Goal: Task Accomplishment & Management: Complete application form

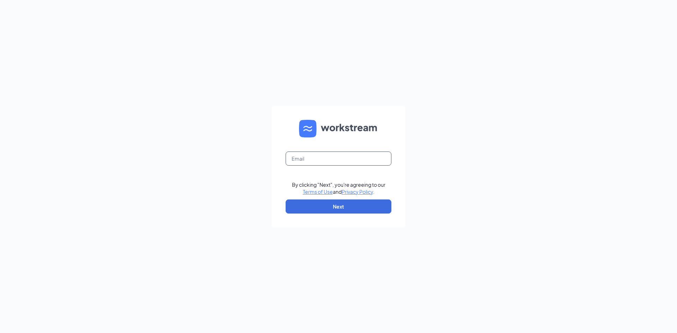
click at [333, 160] on input "text" at bounding box center [339, 159] width 106 height 14
type input "[EMAIL_ADDRESS][DOMAIN_NAME]"
click at [349, 211] on button "Next" at bounding box center [339, 207] width 106 height 14
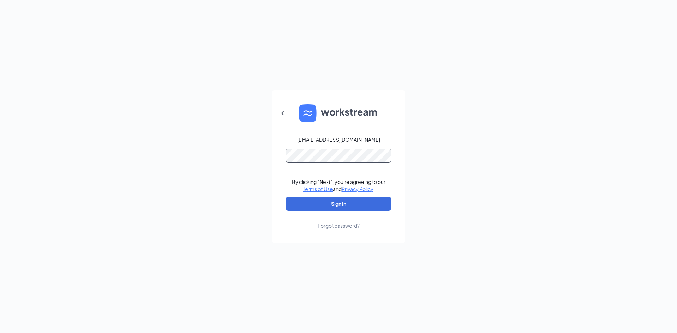
click at [286, 197] on button "Sign In" at bounding box center [339, 204] width 106 height 14
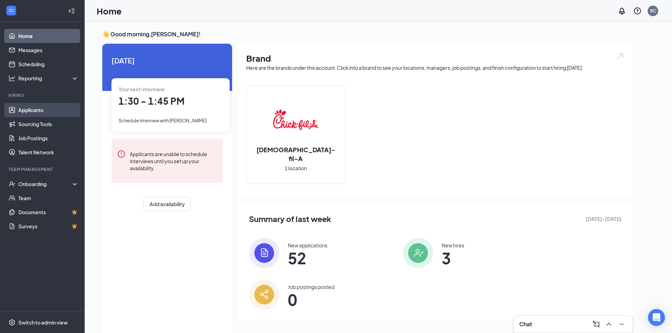
click at [38, 109] on link "Applicants" at bounding box center [48, 110] width 60 height 14
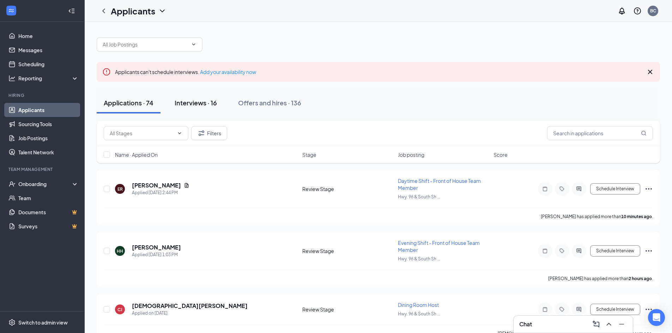
click at [195, 104] on div "Interviews · 16" at bounding box center [195, 102] width 42 height 9
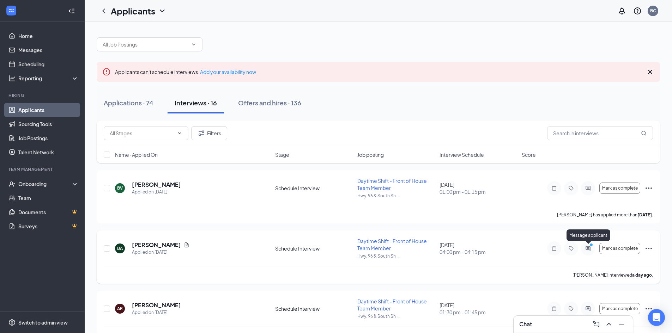
click at [589, 248] on icon "PrimaryDot" at bounding box center [592, 246] width 8 height 6
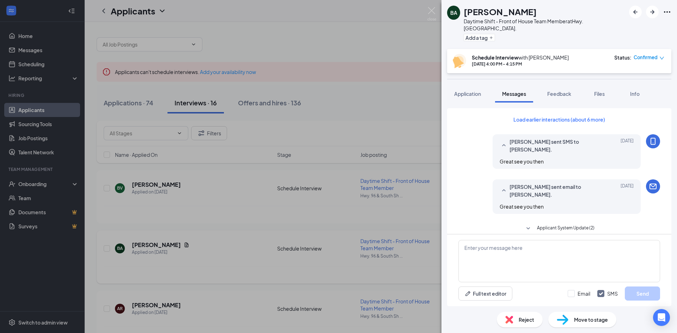
click at [384, 93] on div "BA [PERSON_NAME] Daytime Shift - Front of House Team Member at [GEOGRAPHIC_DATA…" at bounding box center [338, 166] width 677 height 333
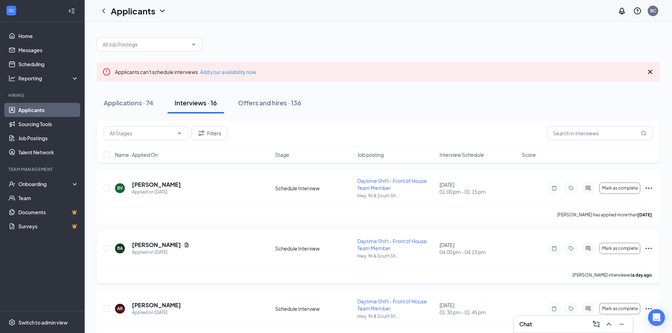
click at [650, 248] on icon "Ellipses" at bounding box center [648, 248] width 8 height 8
click at [605, 261] on p "[PERSON_NAME] as hired" at bounding box center [616, 262] width 61 height 7
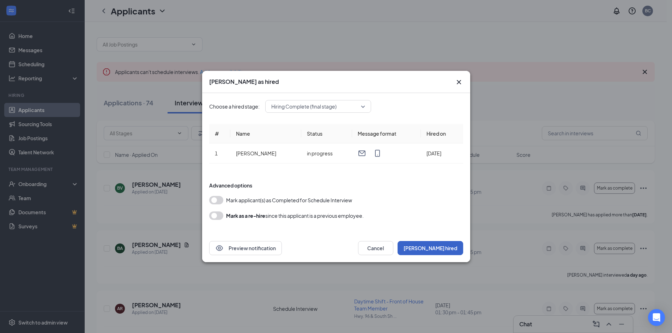
click at [443, 247] on button "[PERSON_NAME] hired" at bounding box center [430, 248] width 66 height 14
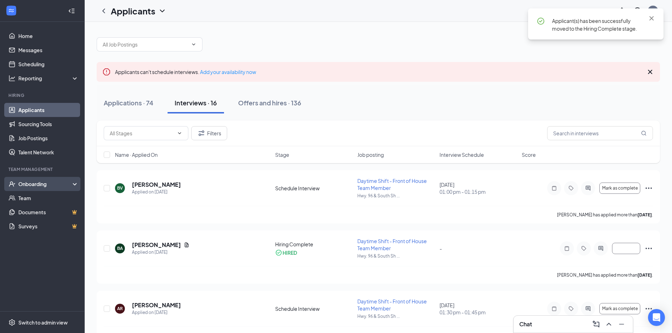
click at [32, 186] on div "Onboarding" at bounding box center [45, 183] width 54 height 7
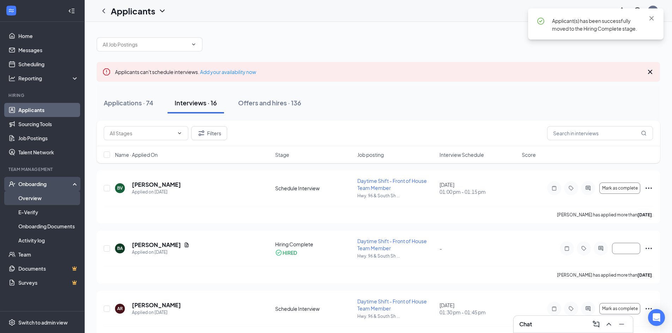
click at [31, 198] on link "Overview" at bounding box center [48, 198] width 60 height 14
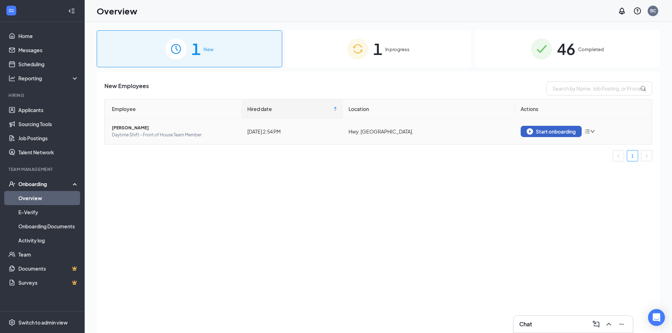
click at [557, 130] on div "Start onboarding" at bounding box center [550, 131] width 49 height 6
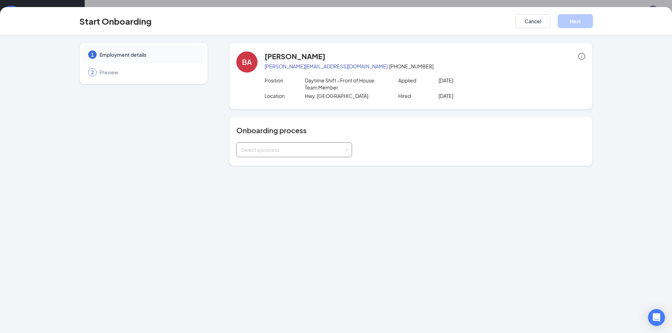
click at [346, 149] on span at bounding box center [346, 149] width 3 height 3
click at [247, 164] on span "New Hire" at bounding box center [249, 164] width 21 height 6
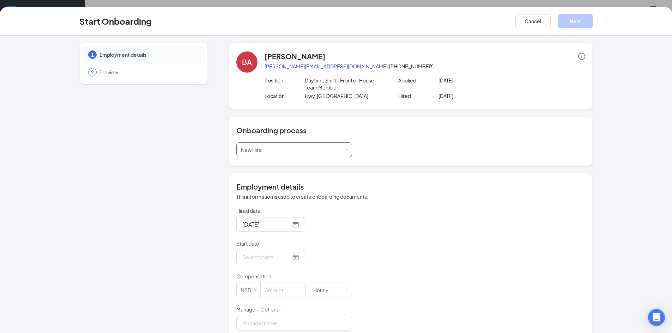
scroll to position [35, 0]
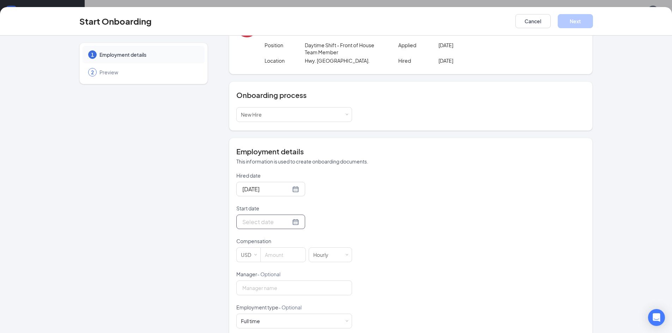
click at [287, 223] on div at bounding box center [270, 221] width 57 height 9
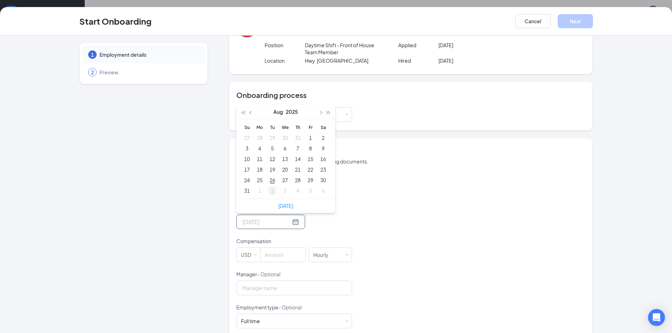
type input "[DATE]"
click at [270, 192] on div "2" at bounding box center [272, 190] width 8 height 8
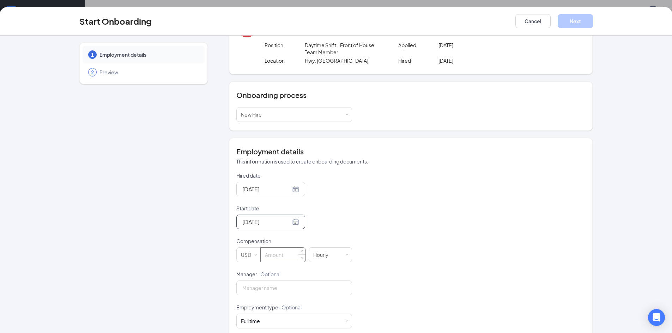
click at [290, 251] on input at bounding box center [283, 255] width 45 height 14
type input "9.5"
click at [435, 232] on div "Hired date [DATE] Start date [DATE] [DATE] Su Mo Tu We Th Fr Sa 31 1 2 3 4 5 6 …" at bounding box center [410, 287] width 349 height 231
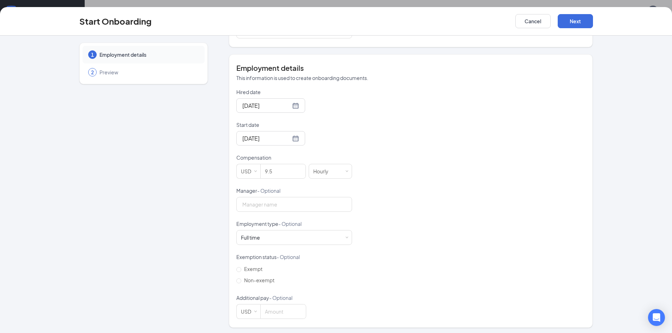
scroll to position [121, 0]
click at [346, 238] on div "Full time Works 30+ hours per week and is reasonably expected to work" at bounding box center [294, 235] width 116 height 15
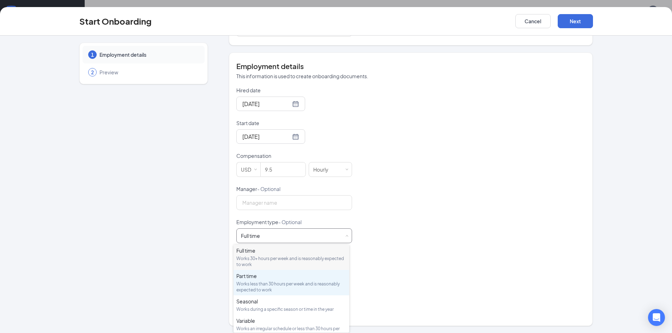
click at [269, 280] on div "Part time Works less than 30 hours per week and is reasonably expected to work" at bounding box center [291, 282] width 110 height 20
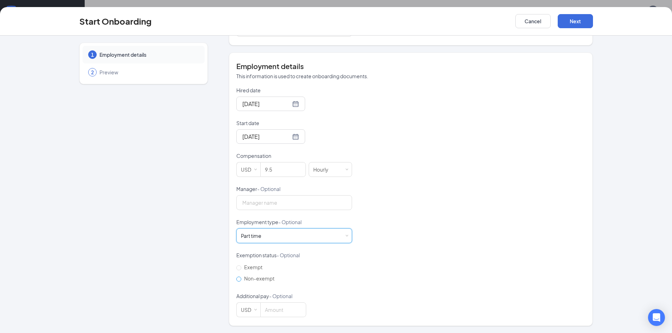
click at [236, 281] on input "Non-exempt" at bounding box center [238, 279] width 5 height 5
radio input "true"
click at [576, 22] on button "Next" at bounding box center [574, 21] width 35 height 14
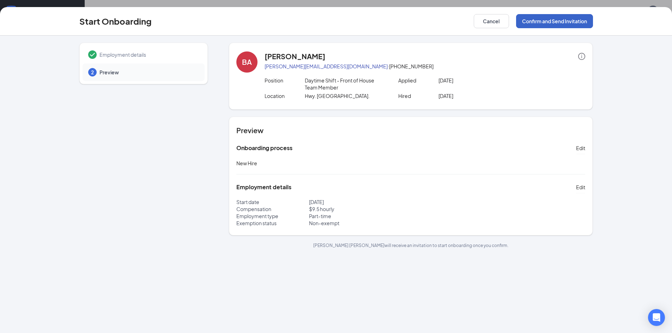
click at [576, 22] on button "Confirm and Send Invitation" at bounding box center [554, 21] width 77 height 14
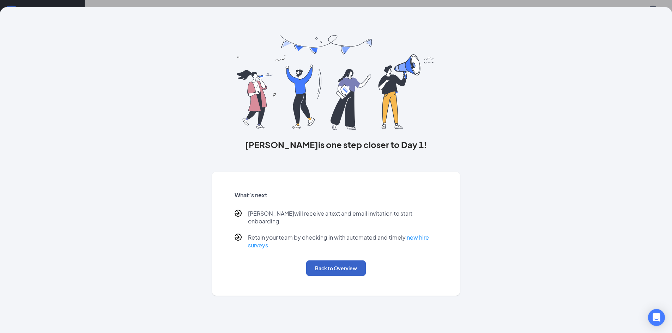
click at [340, 261] on button "Back to Overview" at bounding box center [336, 269] width 60 height 16
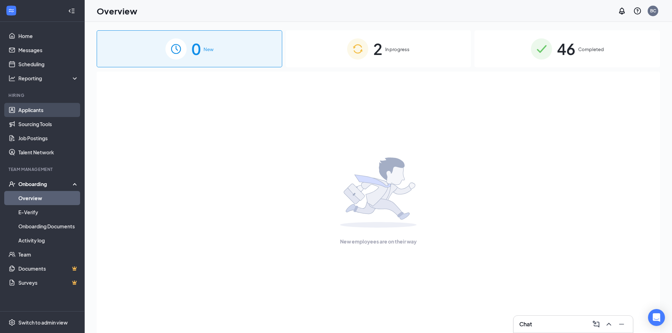
click at [22, 110] on link "Applicants" at bounding box center [48, 110] width 60 height 14
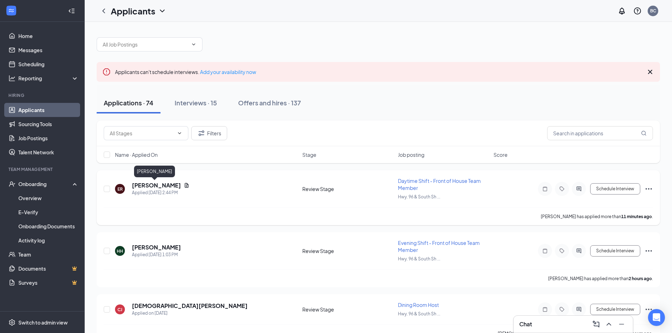
click at [148, 186] on h5 "[PERSON_NAME]" at bounding box center [156, 186] width 49 height 8
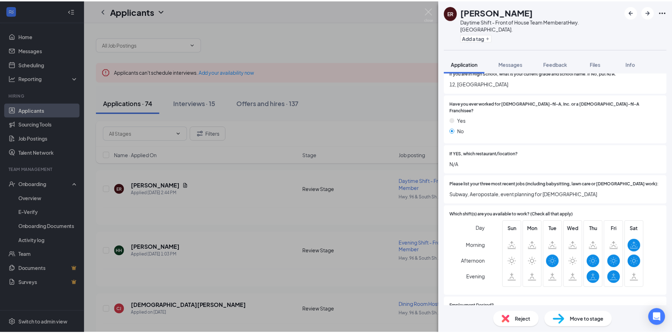
scroll to position [176, 0]
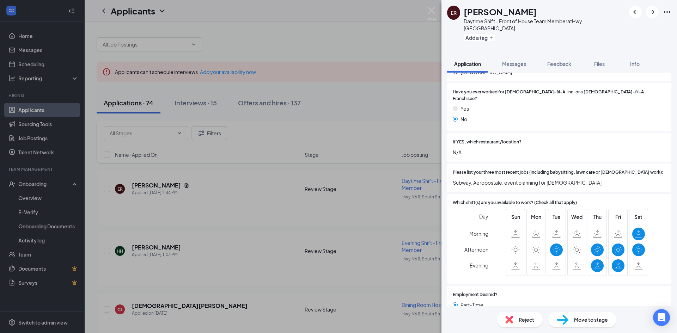
click at [393, 87] on div "ER [PERSON_NAME] Daytime Shift - Front of House Team Member at [GEOGRAPHIC_DATA…" at bounding box center [338, 166] width 677 height 333
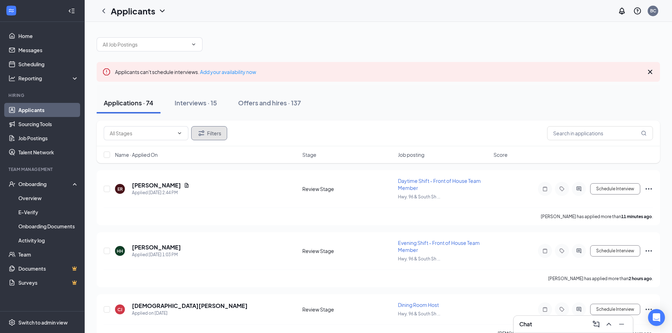
click at [213, 135] on button "Filters" at bounding box center [209, 133] width 36 height 14
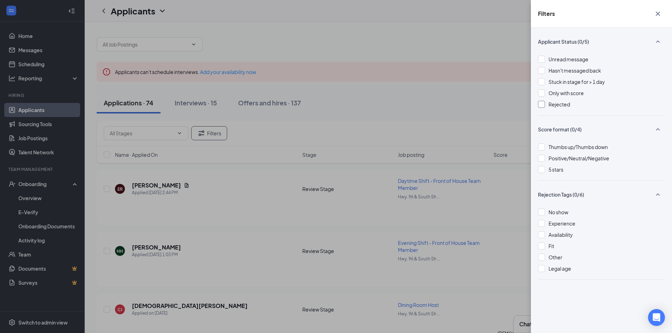
click at [541, 106] on div at bounding box center [541, 104] width 7 height 7
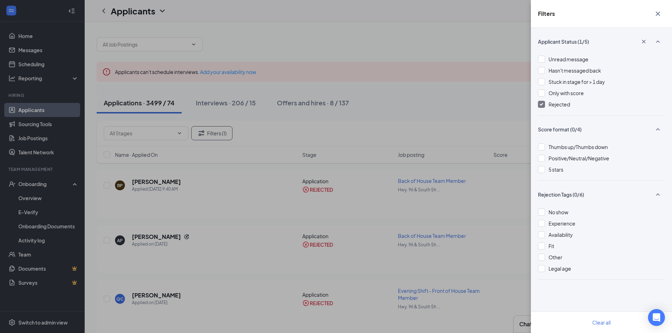
click at [541, 105] on img at bounding box center [541, 104] width 4 height 3
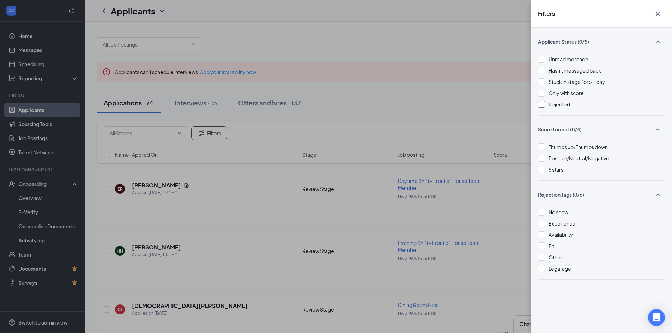
click at [504, 137] on div "Filters Applicant Status (0/5) Unread message Hasn't messaged back Stuck in sta…" at bounding box center [336, 166] width 672 height 333
click at [509, 278] on div "Filters Applicant Status (0/5) Unread message Hasn't messaged back Stuck in sta…" at bounding box center [336, 166] width 672 height 333
